Goal: Check status: Check status

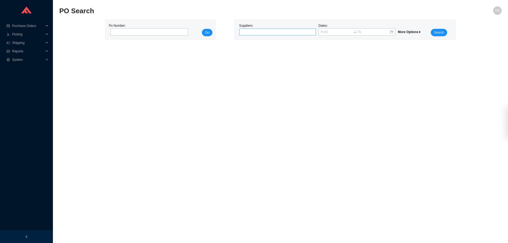
click at [247, 31] on div at bounding box center [275, 31] width 70 height 5
type input "top notch"
click at [262, 40] on div "TOP NOTCH" at bounding box center [277, 41] width 72 height 5
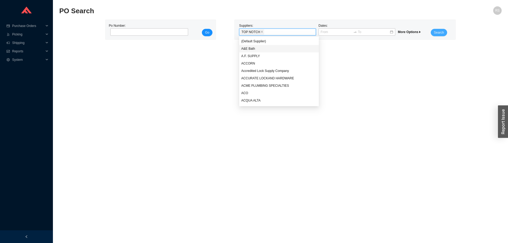
click at [438, 33] on span "Search" at bounding box center [439, 32] width 10 height 5
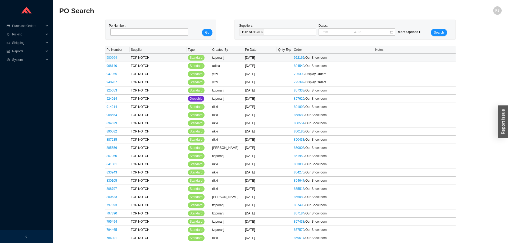
click at [108, 57] on link "980964" at bounding box center [111, 58] width 11 height 4
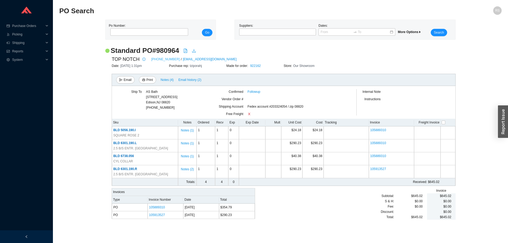
click at [164, 60] on link "[PHONE_NUMBER]" at bounding box center [165, 59] width 29 height 5
click at [252, 29] on div at bounding box center [277, 32] width 77 height 7
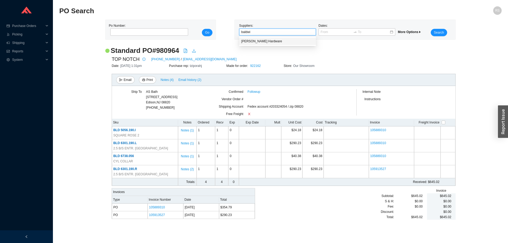
type input "[PERSON_NAME]"
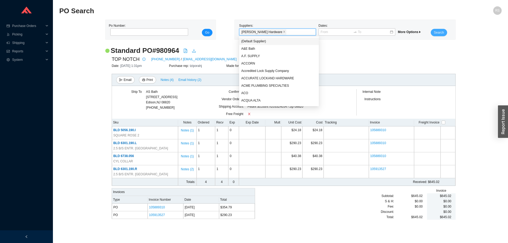
click at [446, 33] on button "Search" at bounding box center [439, 32] width 16 height 7
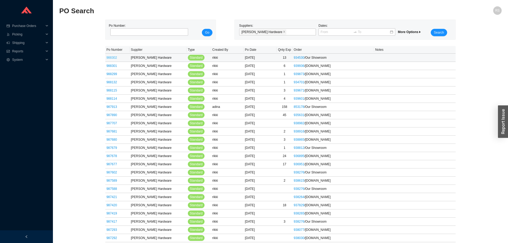
click at [111, 58] on link "988302" at bounding box center [111, 58] width 11 height 4
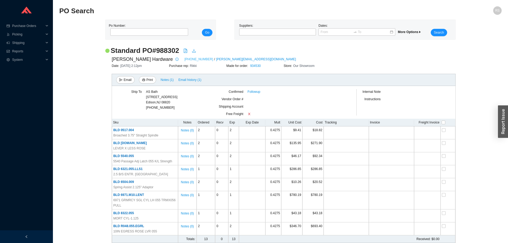
click at [184, 59] on link "[PHONE_NUMBER]" at bounding box center [198, 59] width 29 height 5
